Goal: Task Accomplishment & Management: Use online tool/utility

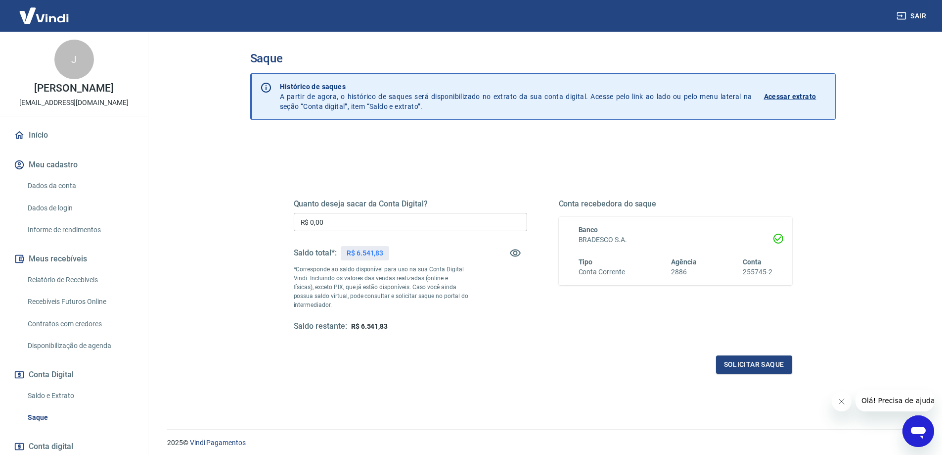
click at [356, 211] on div "Quanto deseja sacar da Conta Digital? R$ 0,00 ​ Saldo total*: R$ 6.541,83 *Corr…" at bounding box center [410, 265] width 233 height 133
click at [355, 219] on input "R$ 0,00" at bounding box center [410, 222] width 233 height 18
type input "R$ 6.541,83"
click at [747, 368] on button "Solicitar saque" at bounding box center [754, 364] width 76 height 18
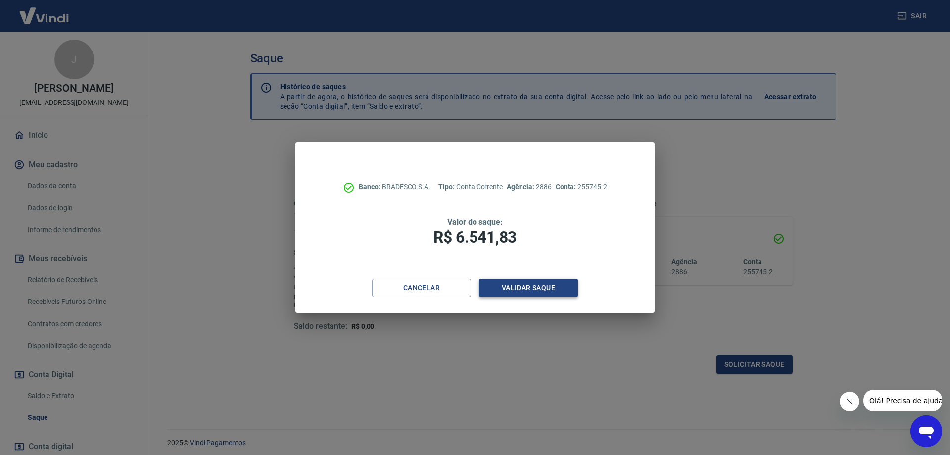
click at [554, 288] on button "Validar saque" at bounding box center [528, 288] width 99 height 18
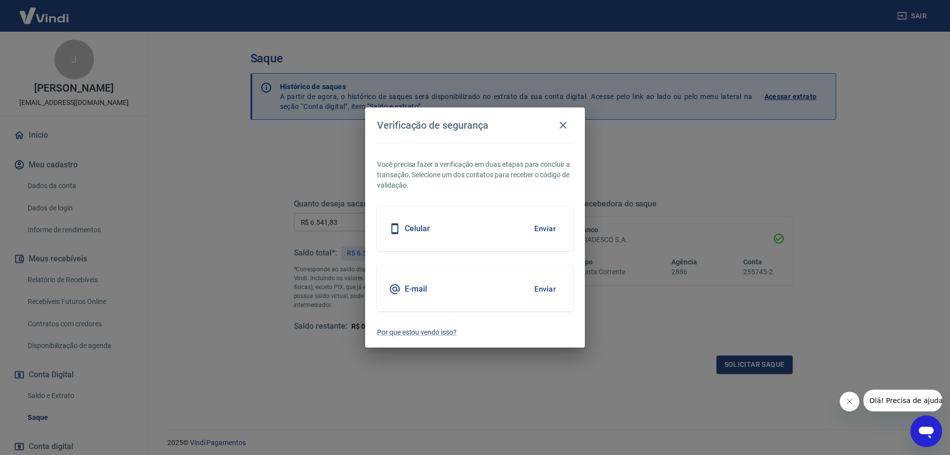
click at [551, 289] on button "Enviar" at bounding box center [545, 289] width 32 height 21
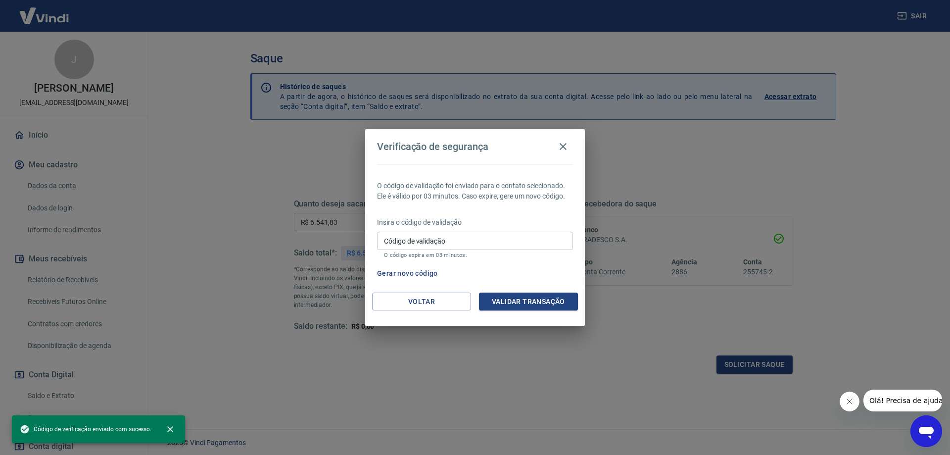
click at [434, 239] on input "Código de validação" at bounding box center [475, 241] width 196 height 18
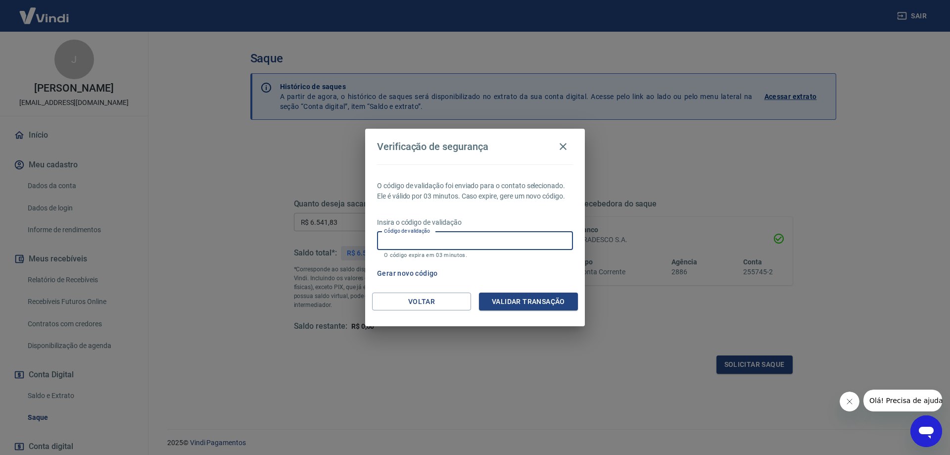
paste input "365752"
type input "365752"
click at [542, 300] on button "Validar transação" at bounding box center [528, 301] width 99 height 18
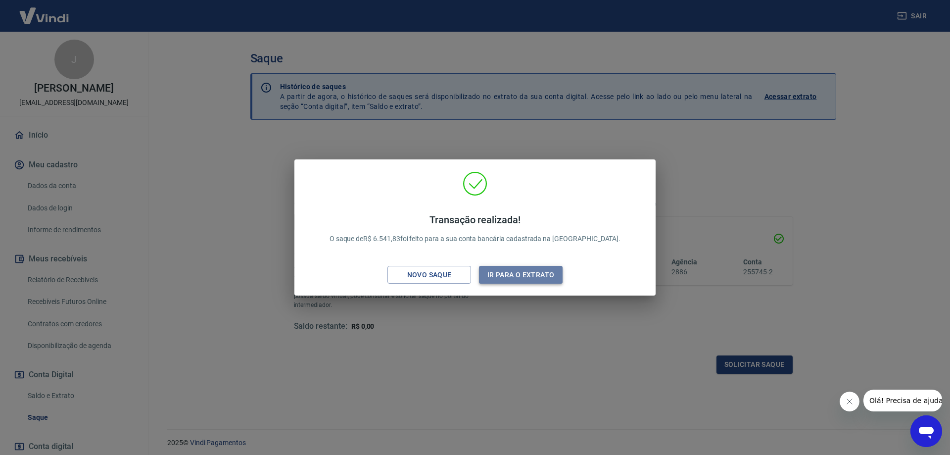
click at [513, 276] on button "Ir para o extrato" at bounding box center [521, 275] width 84 height 18
